Goal: Transaction & Acquisition: Purchase product/service

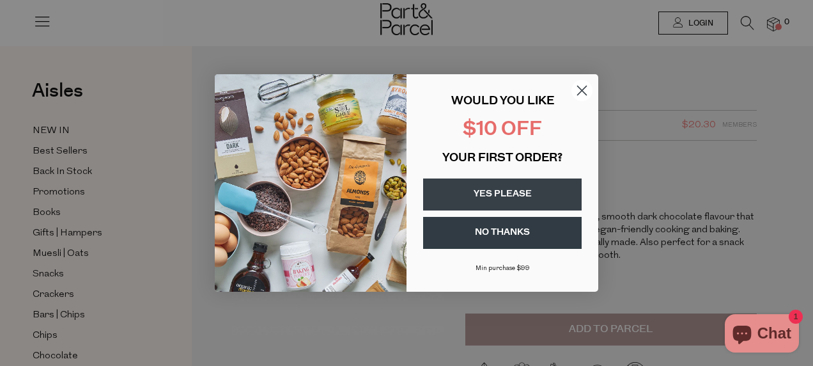
click at [582, 87] on circle "Close dialog" at bounding box center [582, 90] width 21 height 21
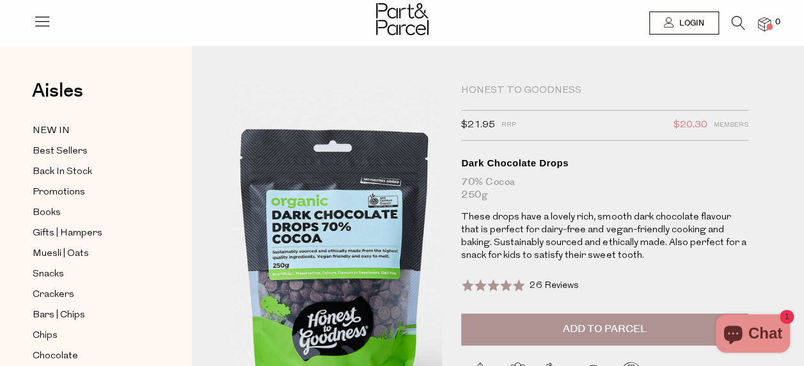
click at [332, 219] on img at bounding box center [338, 240] width 381 height 449
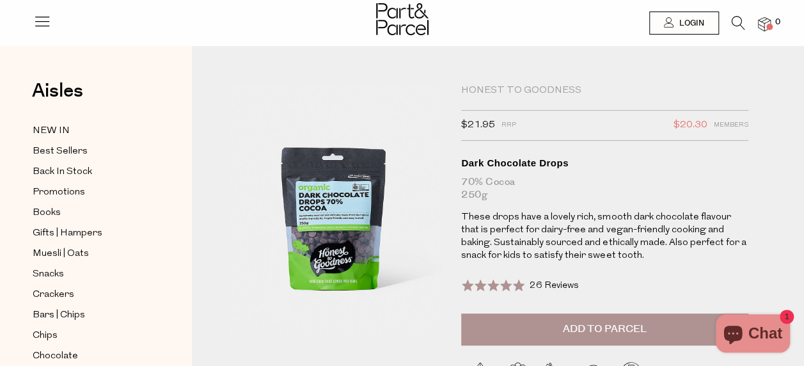
click at [741, 21] on icon at bounding box center [737, 23] width 13 height 14
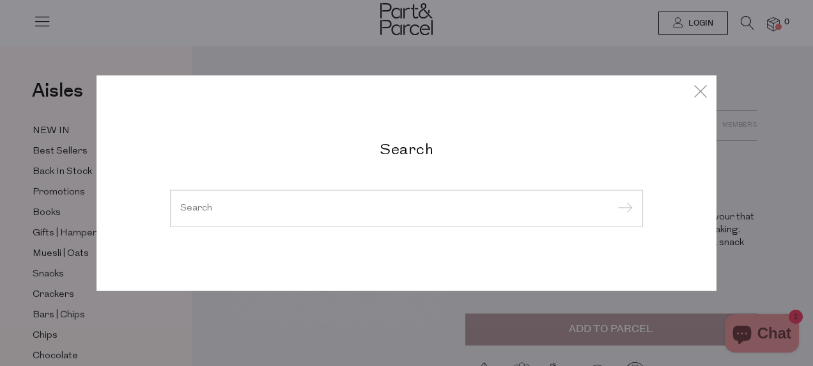
click at [198, 203] on input "search" at bounding box center [406, 208] width 453 height 10
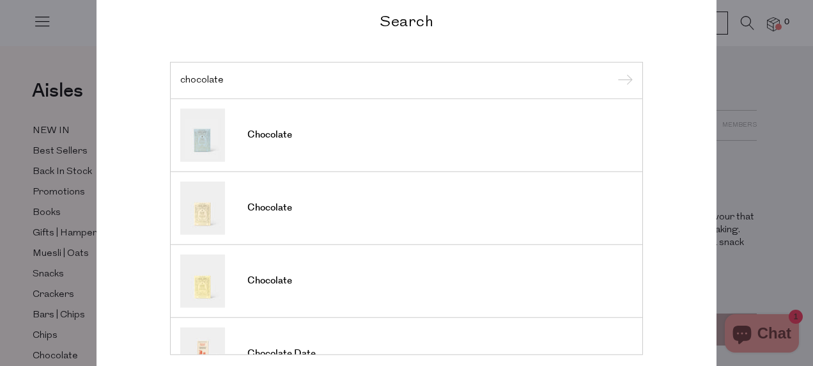
type input "chocolate"
click at [614, 72] on input "submit" at bounding box center [623, 81] width 19 height 19
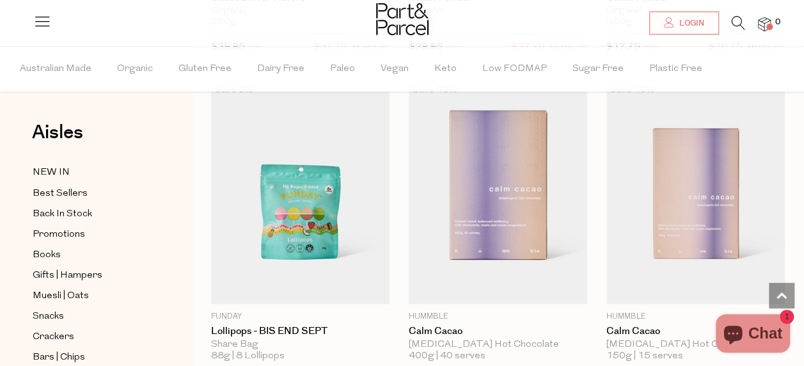
scroll to position [767, 0]
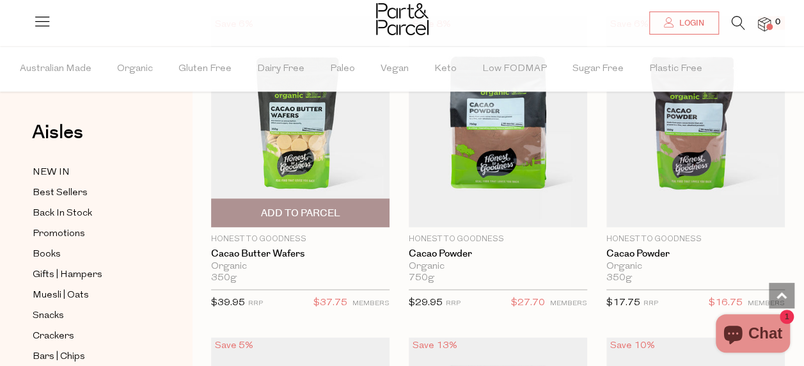
click at [285, 143] on img at bounding box center [300, 121] width 178 height 210
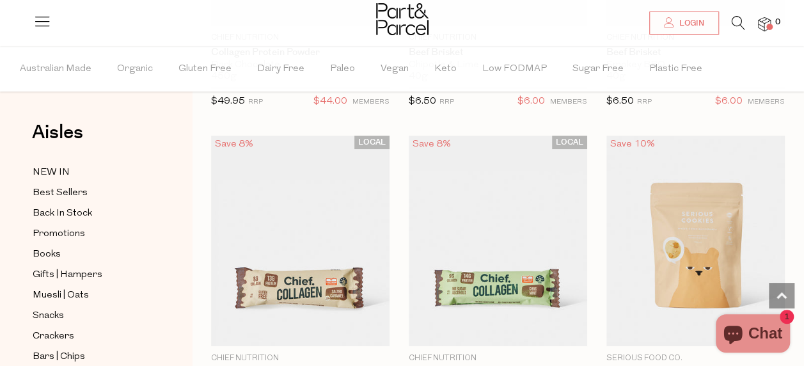
scroll to position [4923, 0]
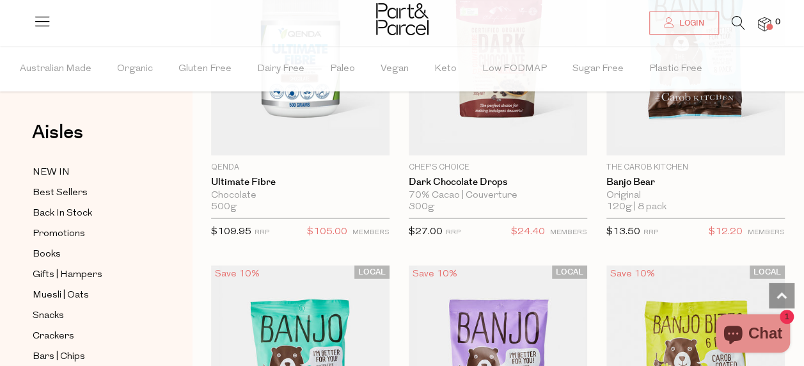
scroll to position [6265, 0]
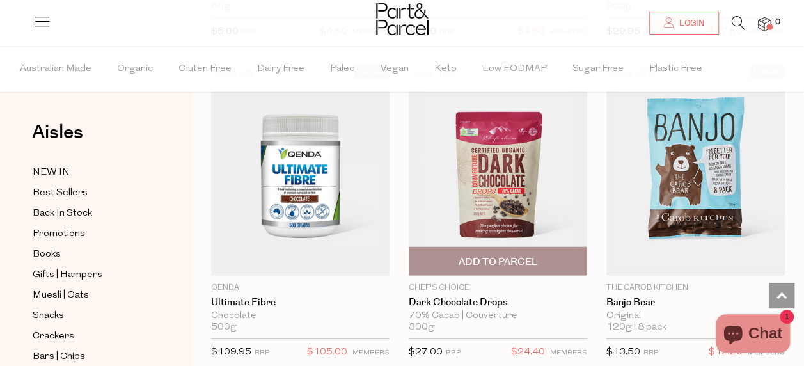
click at [510, 131] on img at bounding box center [498, 170] width 178 height 210
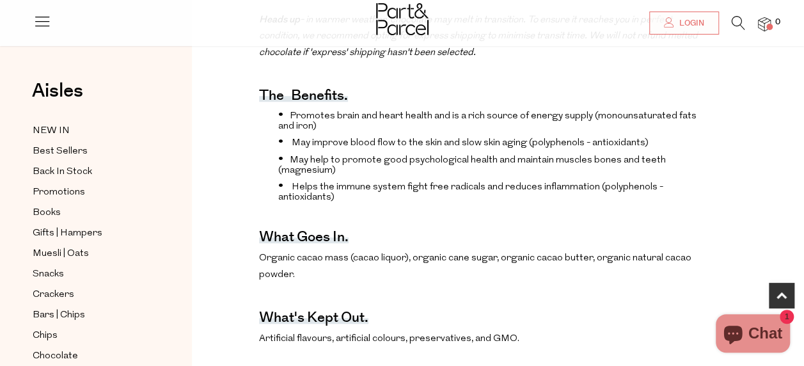
scroll to position [511, 0]
